Goal: Task Accomplishment & Management: Manage account settings

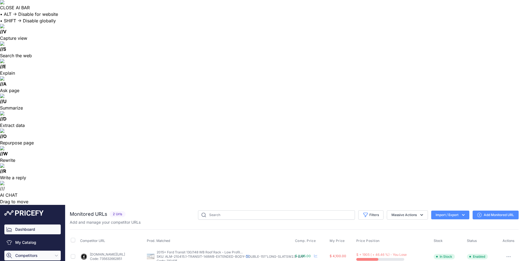
click at [25, 225] on link "Dashboard" at bounding box center [32, 230] width 56 height 10
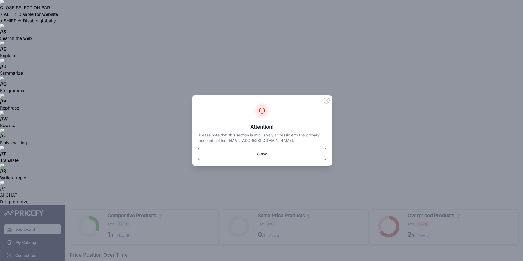
click at [262, 154] on button "Close" at bounding box center [262, 154] width 127 height 10
